Goal: Find specific page/section: Find specific page/section

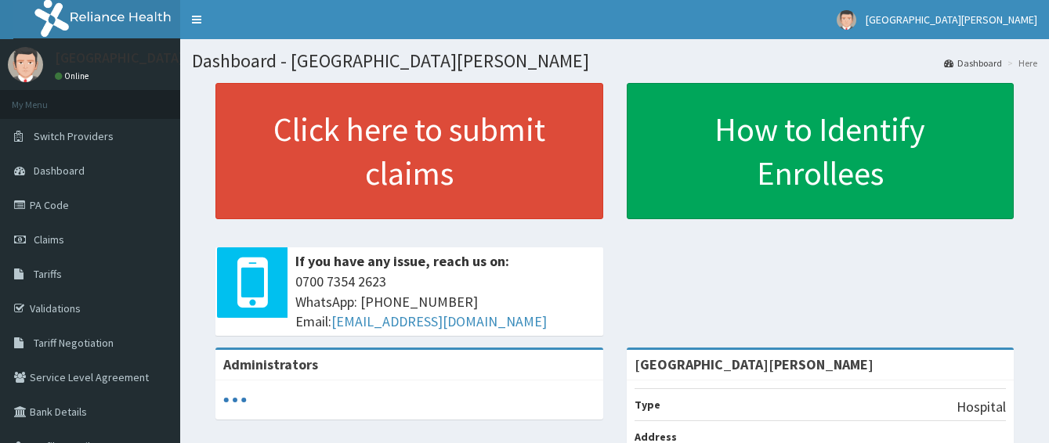
click at [67, 201] on link "PA Code" at bounding box center [90, 205] width 180 height 34
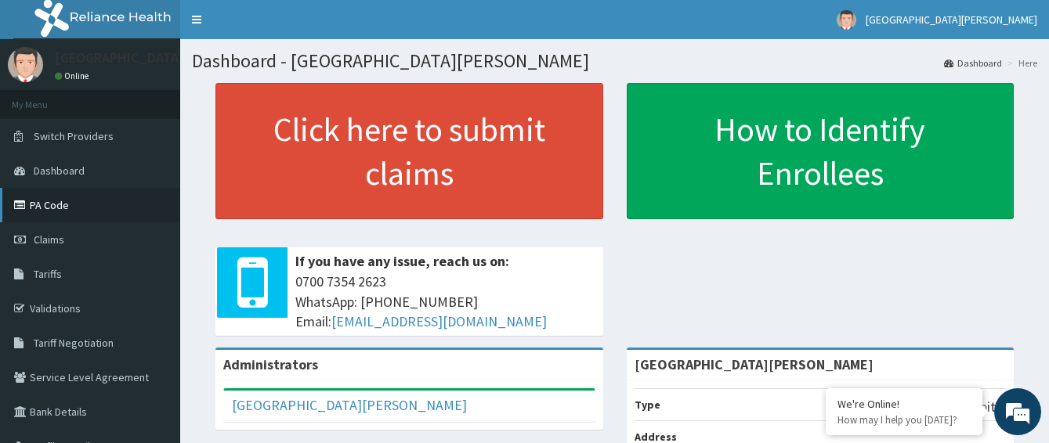
click at [67, 204] on link "PA Code" at bounding box center [90, 205] width 180 height 34
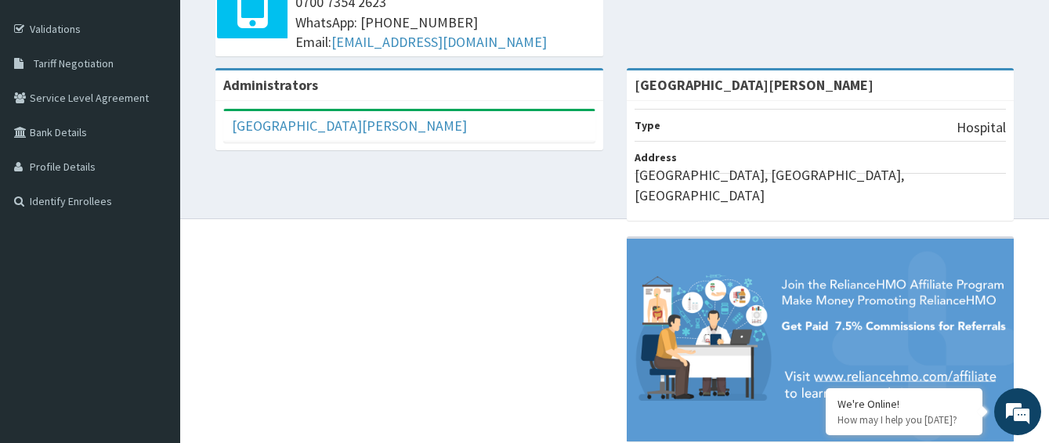
scroll to position [298, 0]
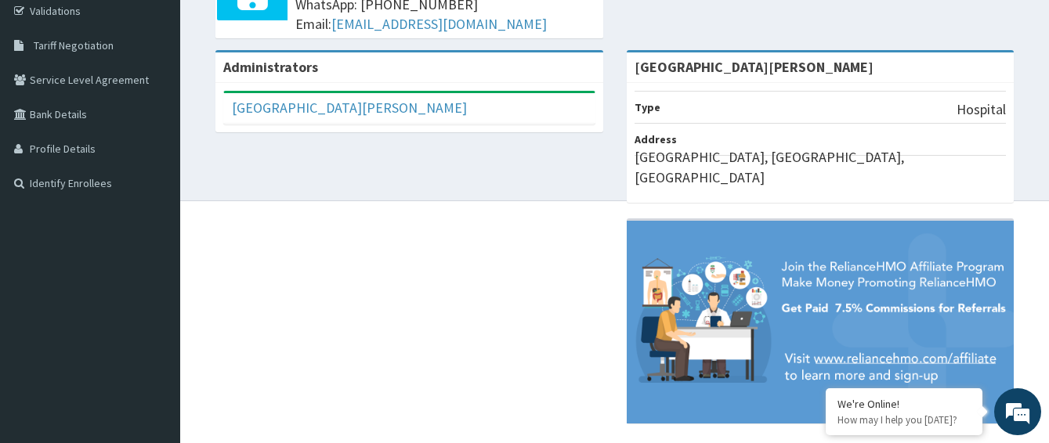
drag, startPoint x: 1057, startPoint y: 435, endPoint x: 1061, endPoint y: 349, distance: 86.3
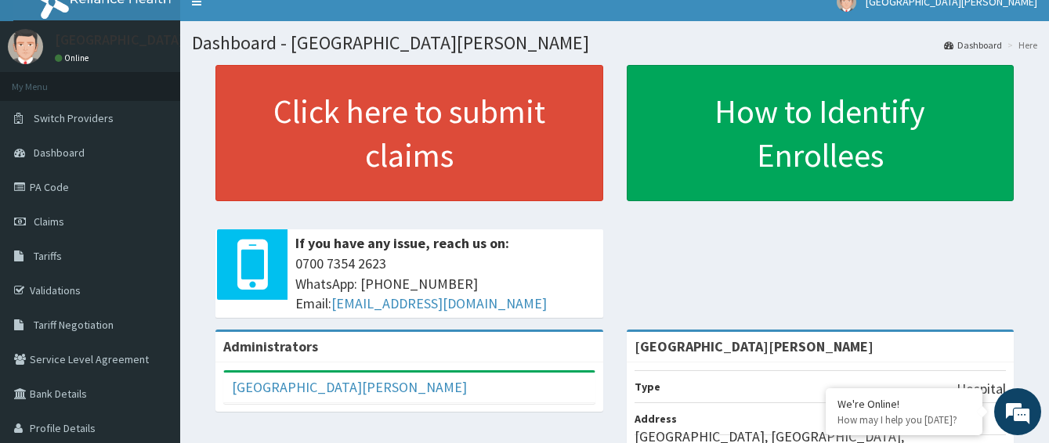
scroll to position [0, 0]
click at [39, 187] on link "PA Code" at bounding box center [90, 187] width 180 height 34
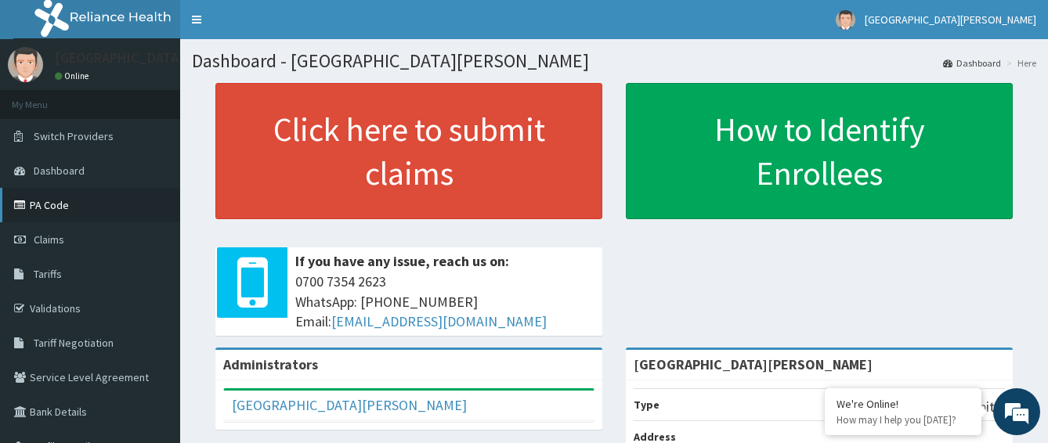
click at [60, 204] on link "PA Code" at bounding box center [90, 205] width 180 height 34
